Goal: Navigation & Orientation: Go to known website

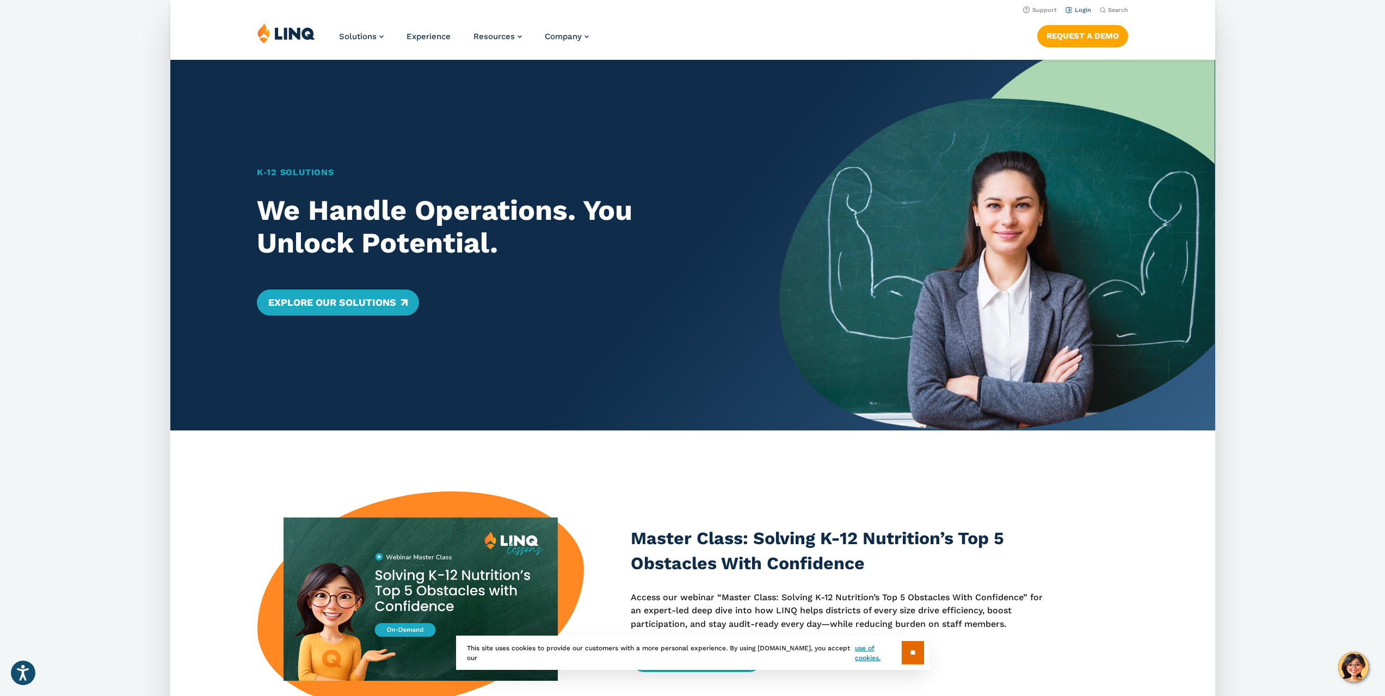
click at [1082, 13] on link "Login" at bounding box center [1078, 10] width 26 height 7
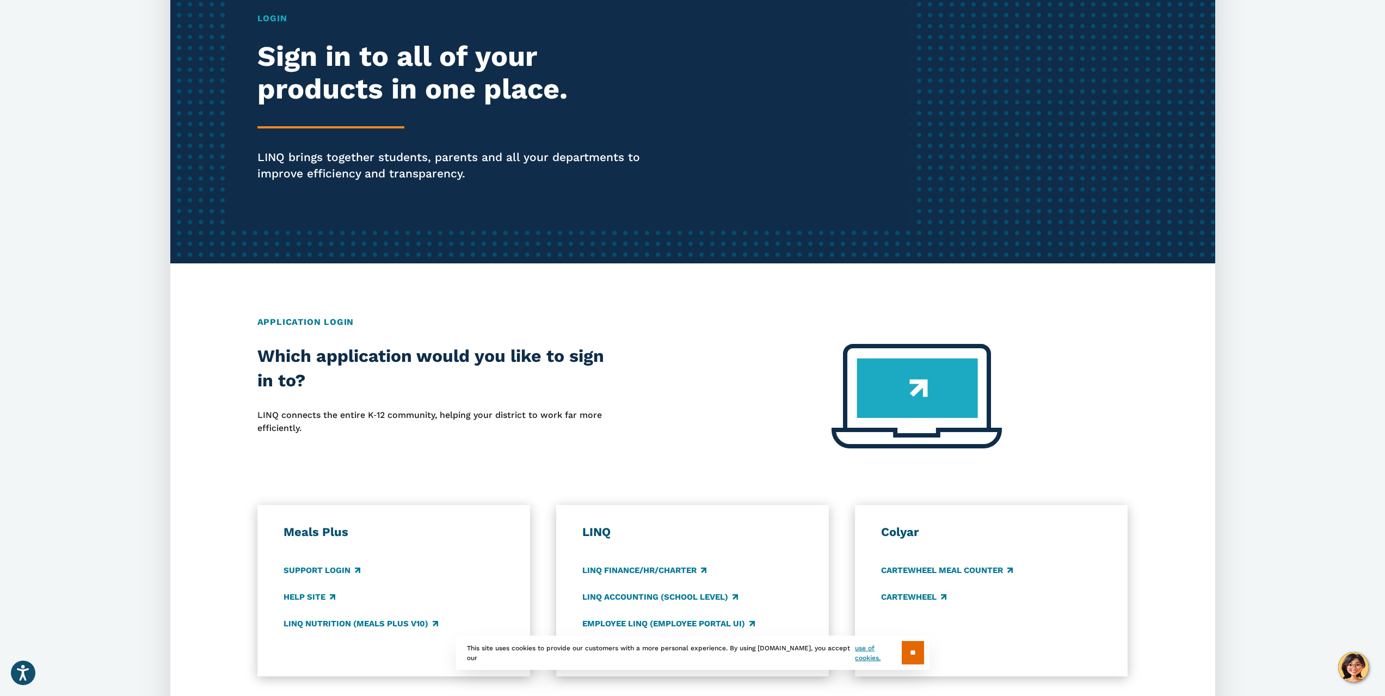
scroll to position [163, 0]
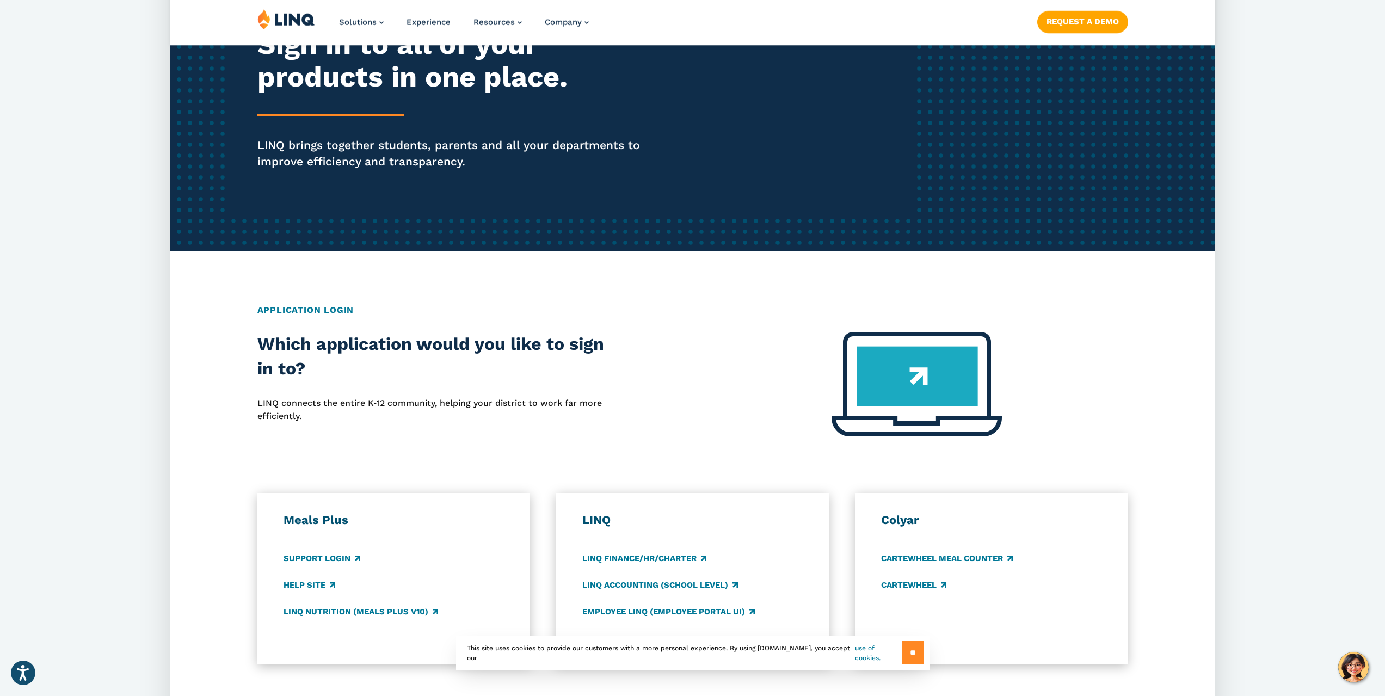
click at [912, 649] on input "**" at bounding box center [913, 652] width 22 height 23
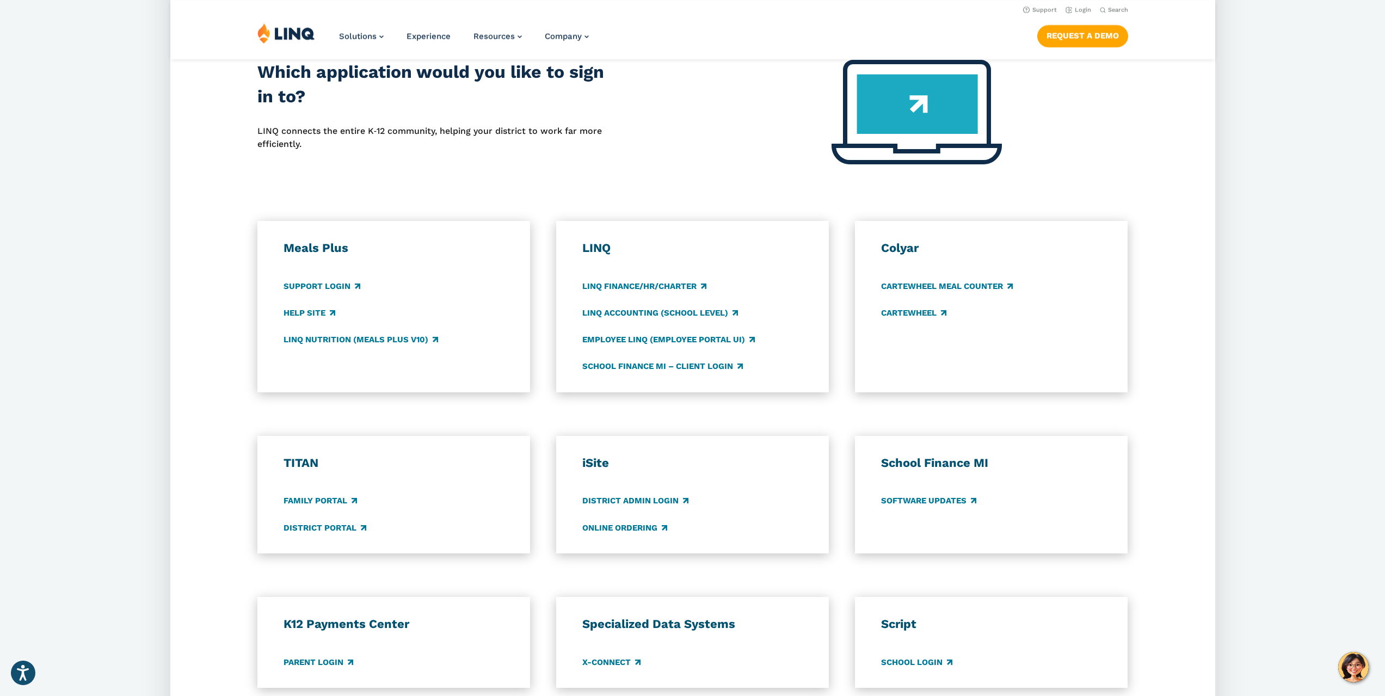
scroll to position [272, 0]
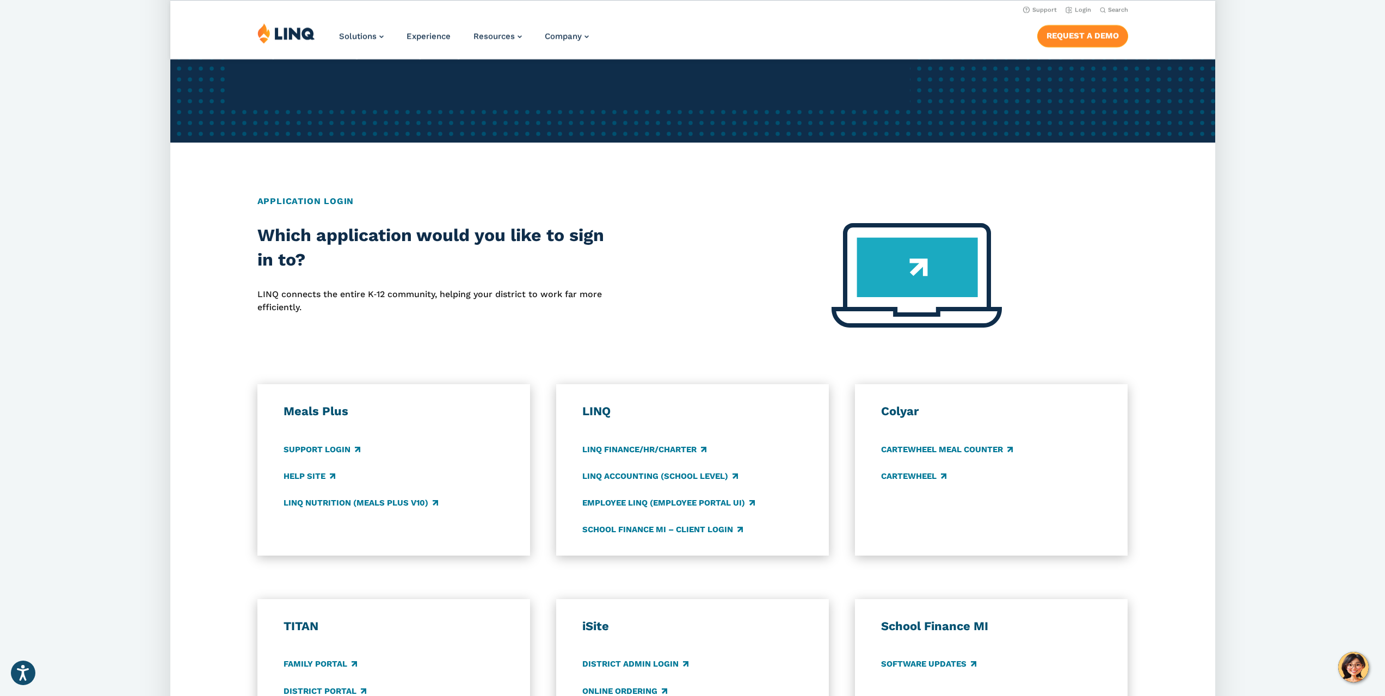
click at [1078, 39] on link "Request a Demo" at bounding box center [1082, 36] width 91 height 22
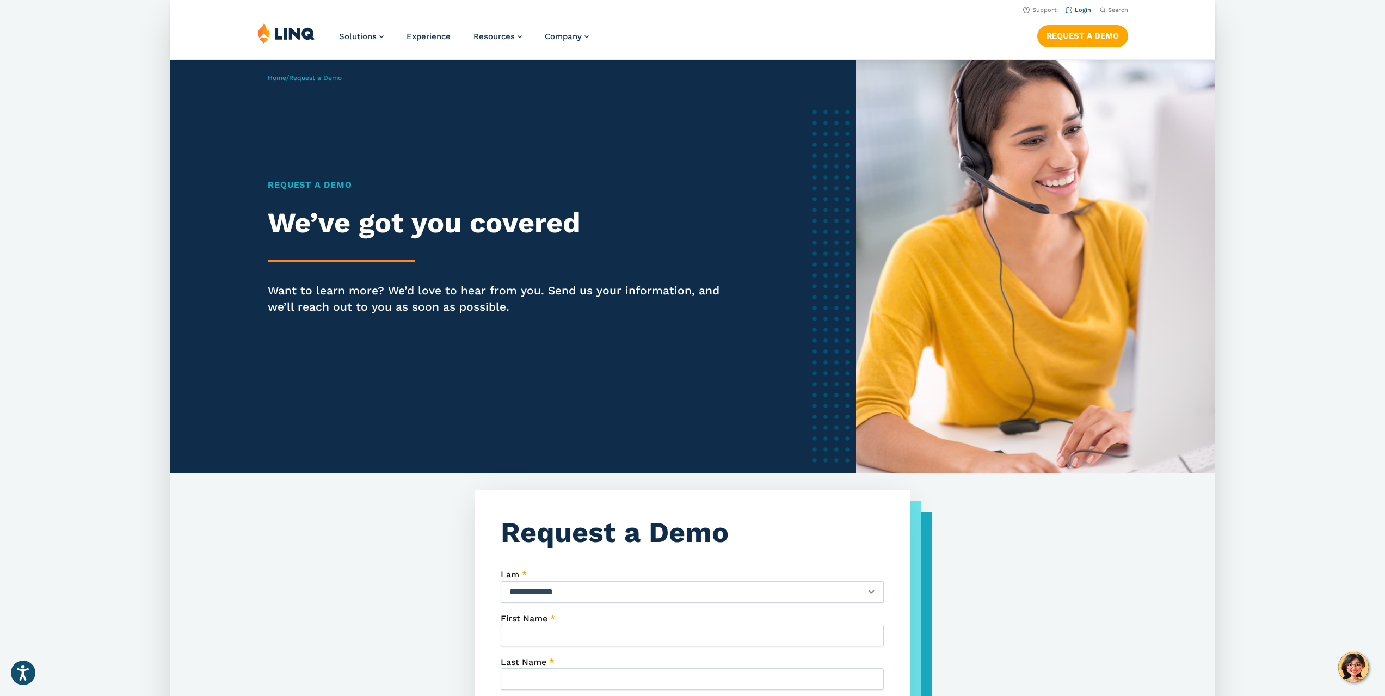
click at [1077, 10] on link "Login" at bounding box center [1078, 10] width 26 height 7
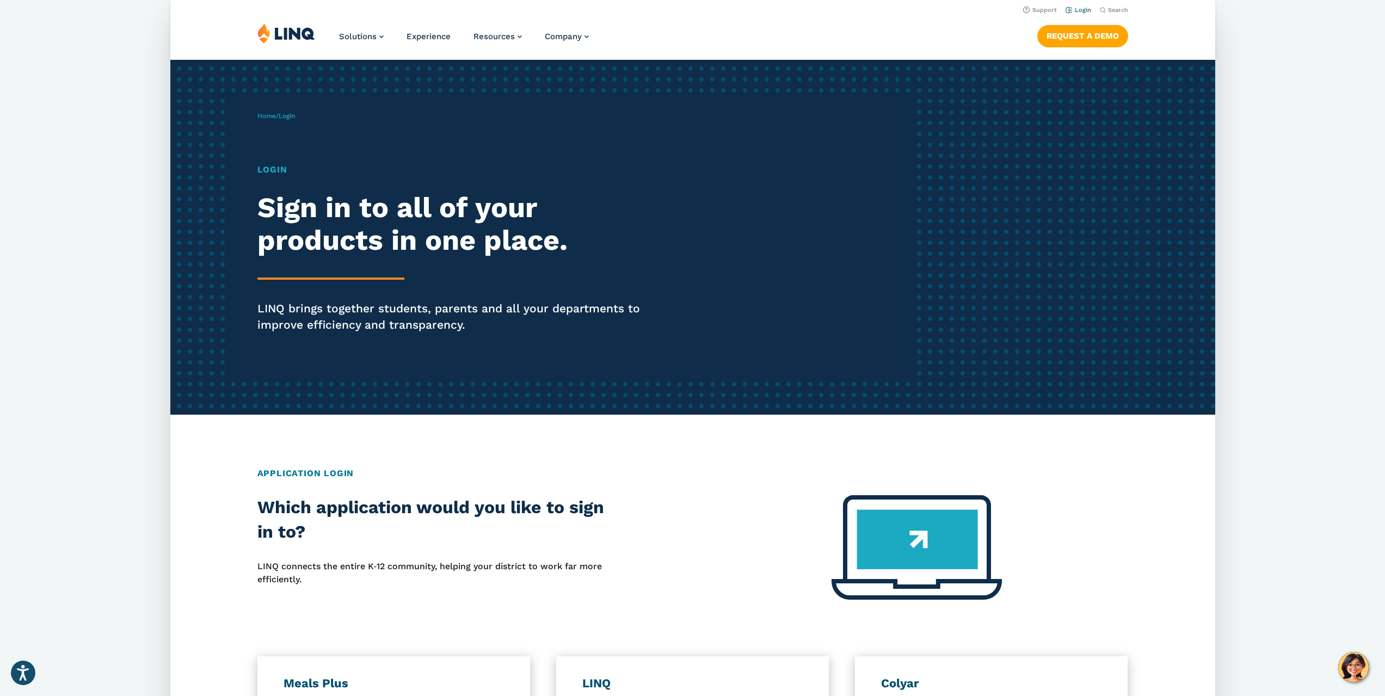
click at [1082, 13] on link "Login" at bounding box center [1078, 10] width 26 height 7
click at [28, 674] on icon "Open accessiBe: accessibility options, statement and help" at bounding box center [22, 672] width 13 height 17
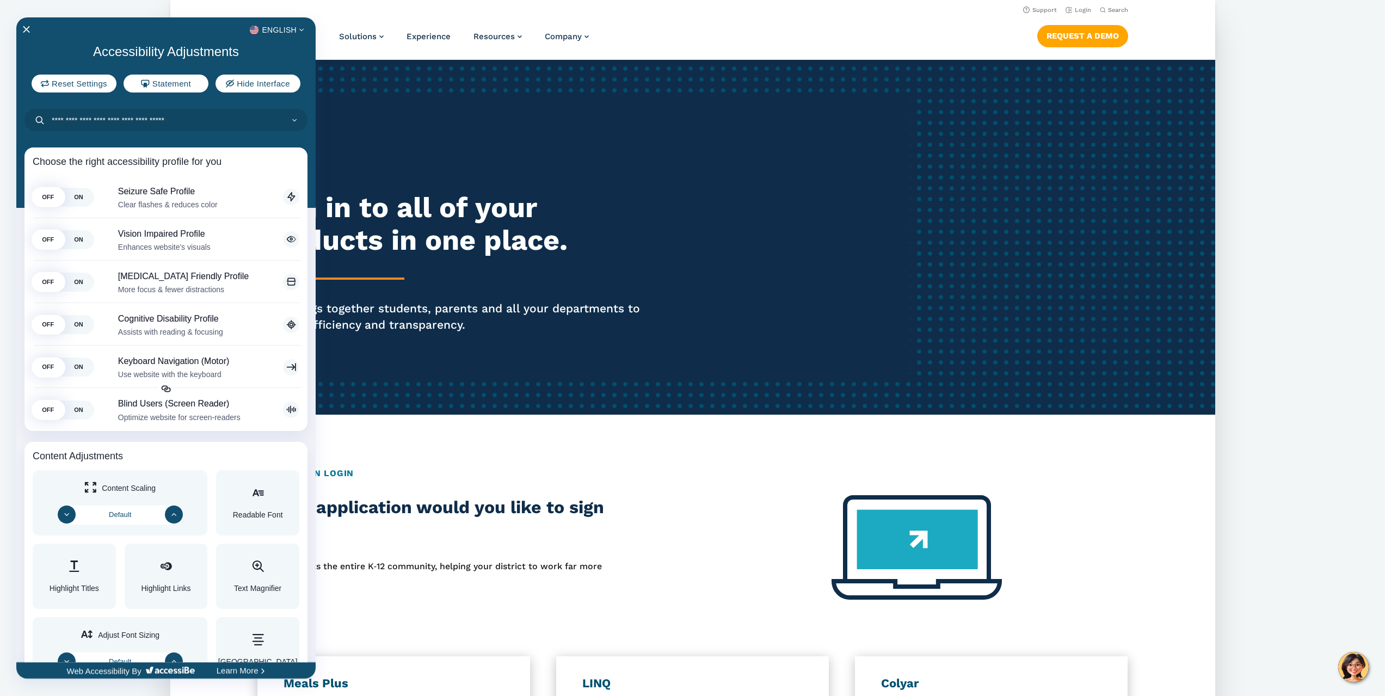
click at [28, 23] on div "English" at bounding box center [165, 30] width 299 height 14
click at [28, 26] on icon "Close Accessibility Interface" at bounding box center [26, 30] width 8 height 8
